Goal: Consume media (video, audio): Consume media (video, audio)

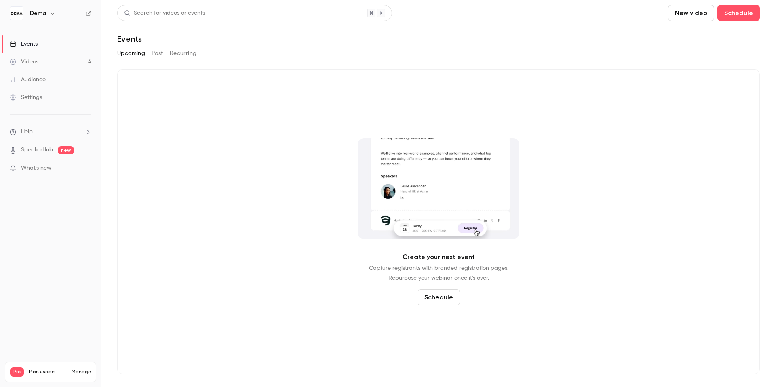
click at [68, 65] on link "Videos 4" at bounding box center [50, 62] width 101 height 18
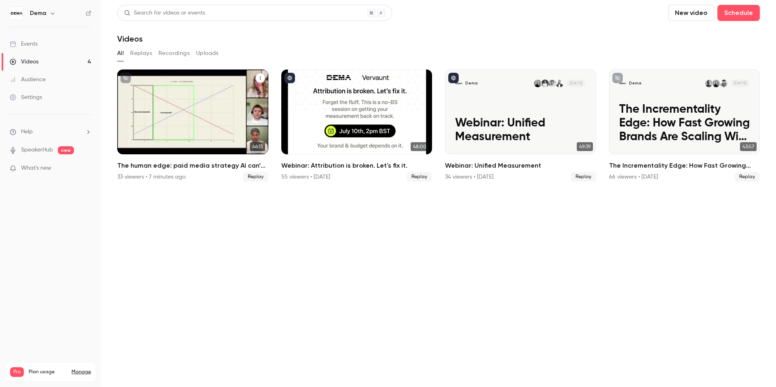
click at [254, 177] on span "Replay" at bounding box center [255, 177] width 25 height 10
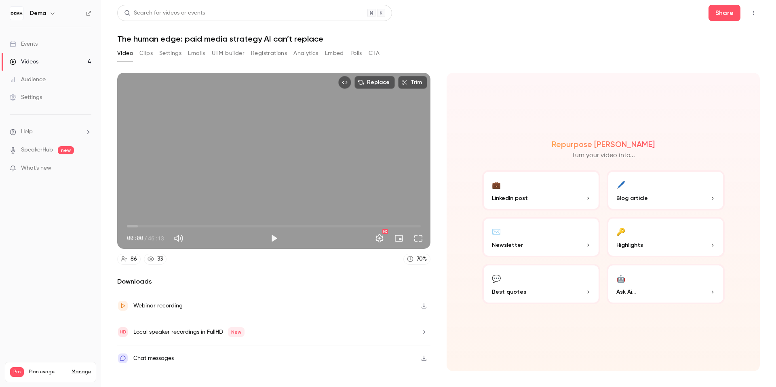
click at [305, 51] on button "Analytics" at bounding box center [305, 53] width 25 height 13
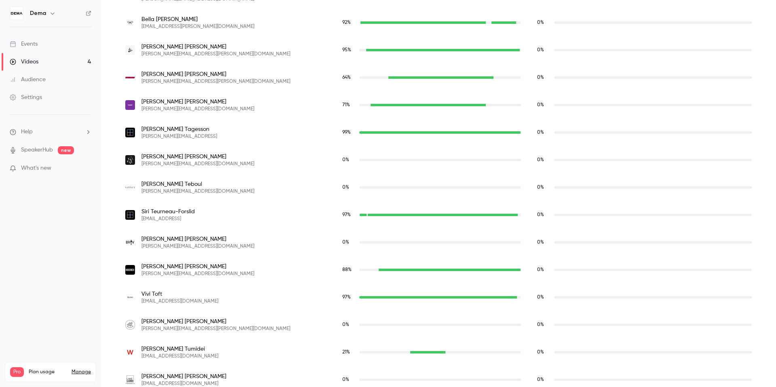
scroll to position [2094, 0]
